Goal: Find contact information: Find contact information

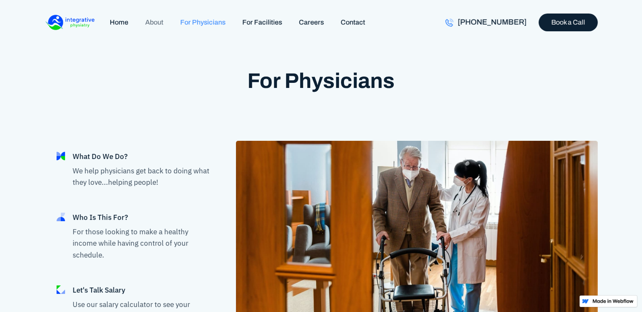
click at [147, 27] on link "About" at bounding box center [154, 22] width 35 height 18
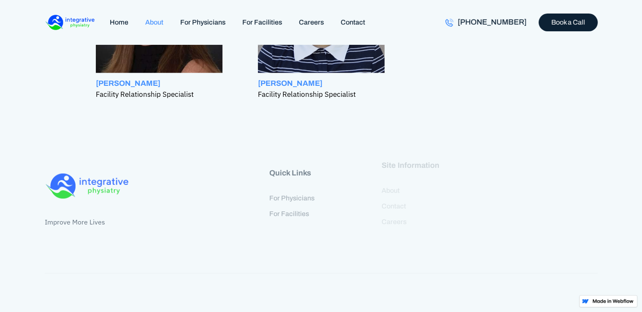
scroll to position [1078, 0]
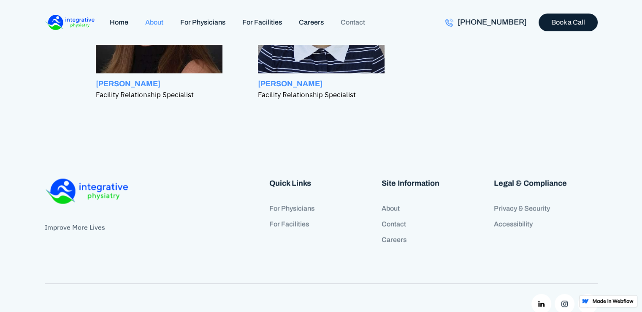
click at [346, 24] on link "Contact" at bounding box center [352, 22] width 41 height 18
click at [399, 216] on link "Contact" at bounding box center [434, 224] width 104 height 16
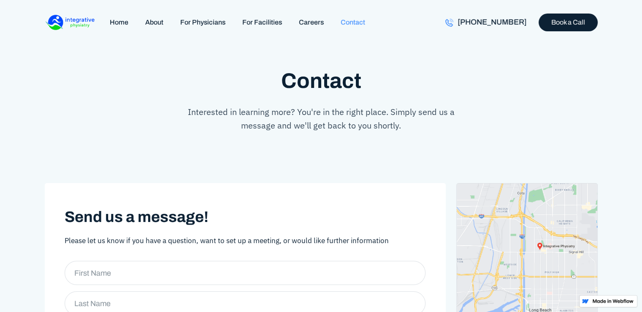
scroll to position [1, 0]
click at [117, 22] on link "Home" at bounding box center [118, 22] width 35 height 18
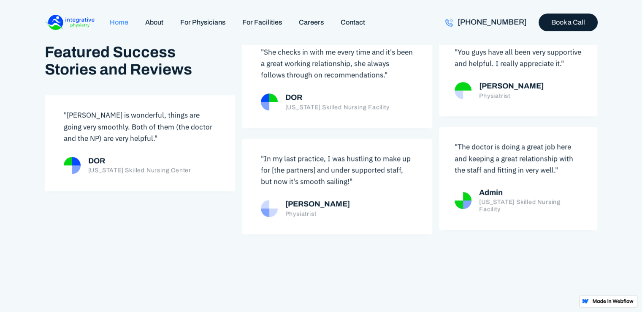
scroll to position [955, 0]
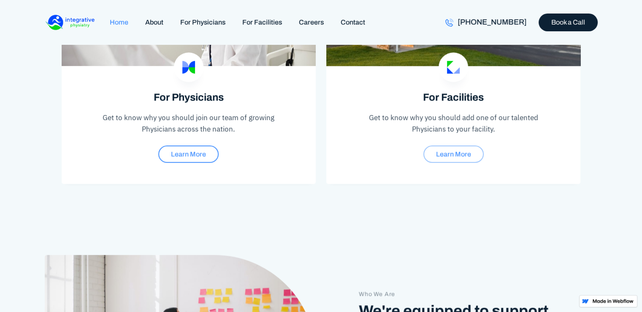
click at [322, 132] on div "For Physicians Get to know why you should join our team of growing Physicians a…" at bounding box center [321, 67] width 553 height 231
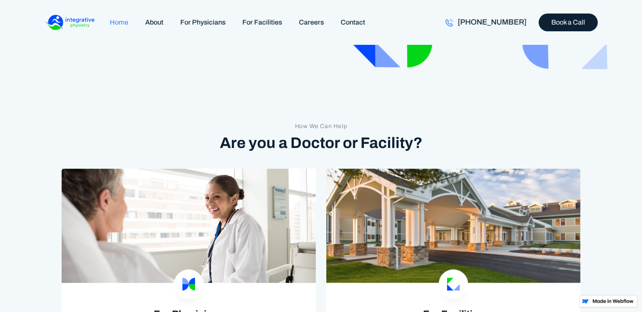
scroll to position [248, 0]
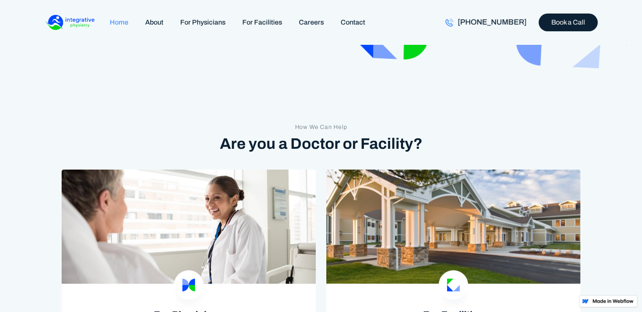
click at [319, 171] on div "For Physicians Get to know why you should join our team of growing Physicians a…" at bounding box center [321, 284] width 553 height 231
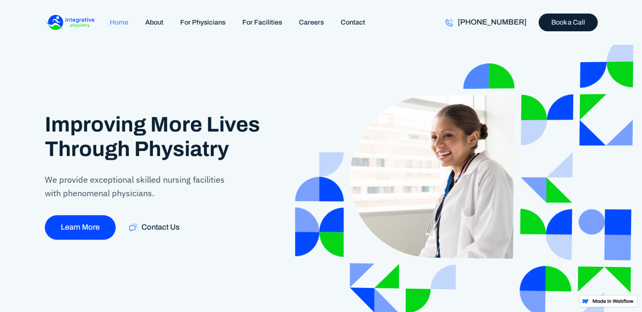
scroll to position [0, 0]
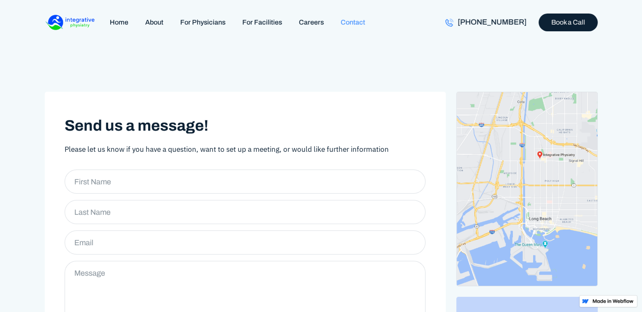
scroll to position [95, 0]
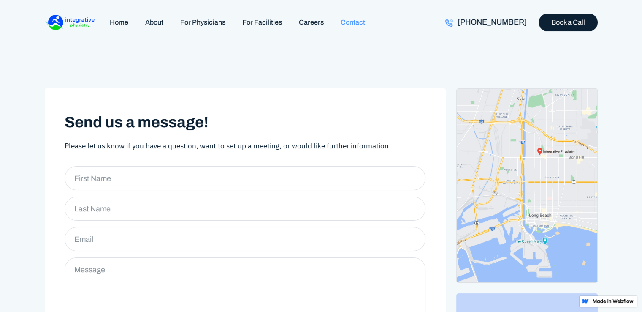
click at [540, 152] on img at bounding box center [528, 185] width 142 height 194
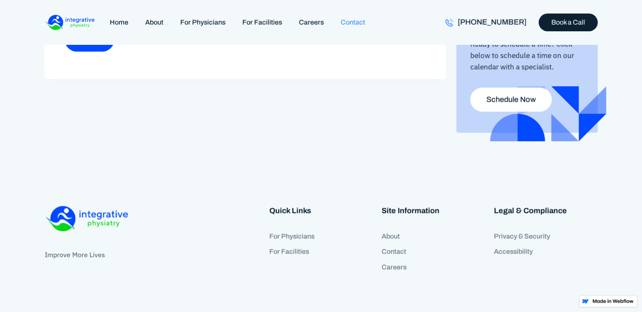
scroll to position [438, 0]
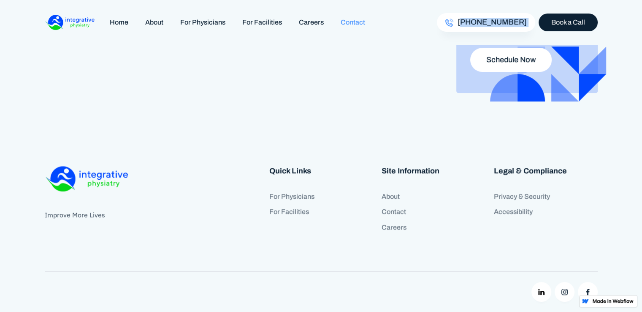
drag, startPoint x: 537, startPoint y: 22, endPoint x: 476, endPoint y: 22, distance: 60.4
click at [476, 22] on div "1 833-476-7377 Book a Call" at bounding box center [516, 22] width 164 height 19
copy div "833-476-7377"
